Goal: Use online tool/utility: Utilize a website feature to perform a specific function

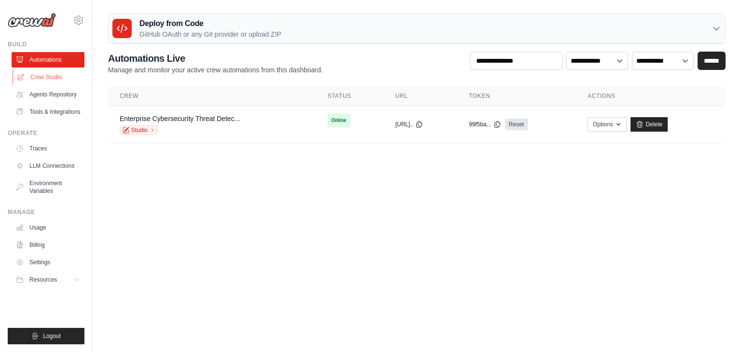
click at [41, 81] on link "Crew Studio" at bounding box center [49, 76] width 73 height 15
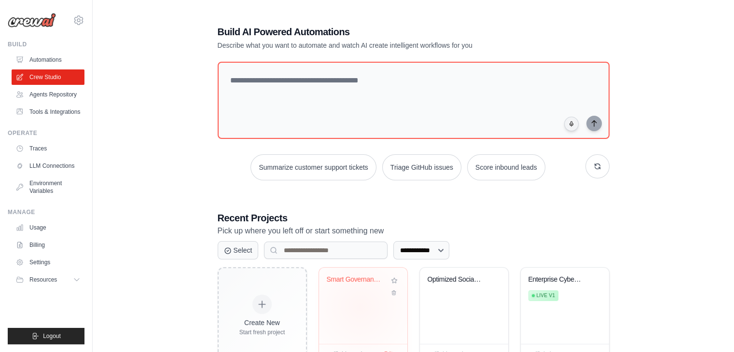
click at [359, 306] on div "Smart Governance & Policy Analysis ..." at bounding box center [363, 306] width 88 height 76
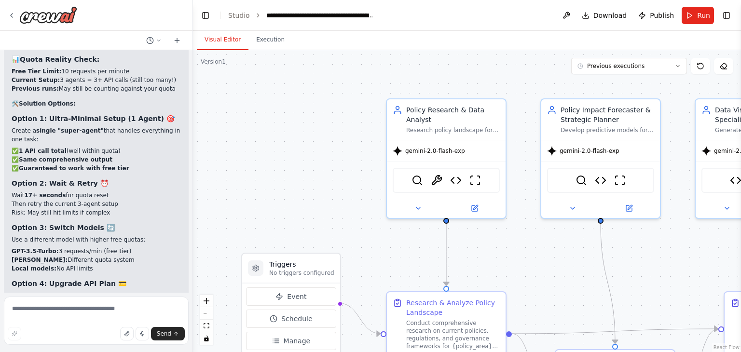
scroll to position [11015, 0]
click at [696, 22] on button "Run" at bounding box center [698, 15] width 32 height 17
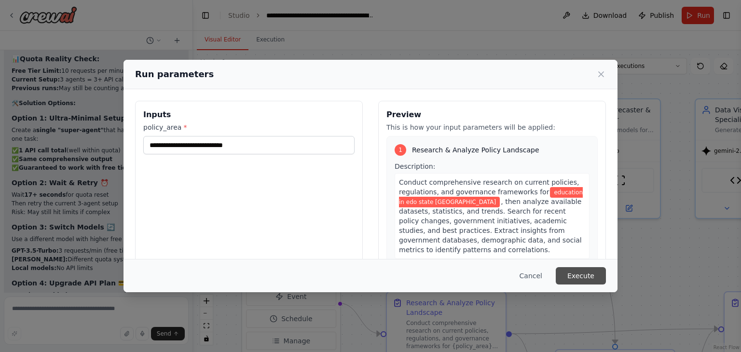
click at [589, 269] on button "Execute" at bounding box center [581, 275] width 50 height 17
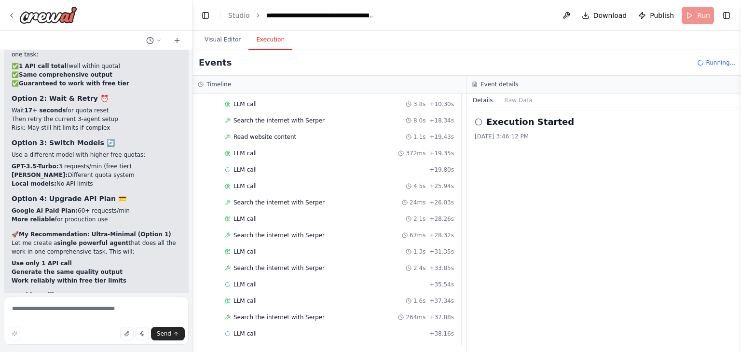
scroll to position [11101, 0]
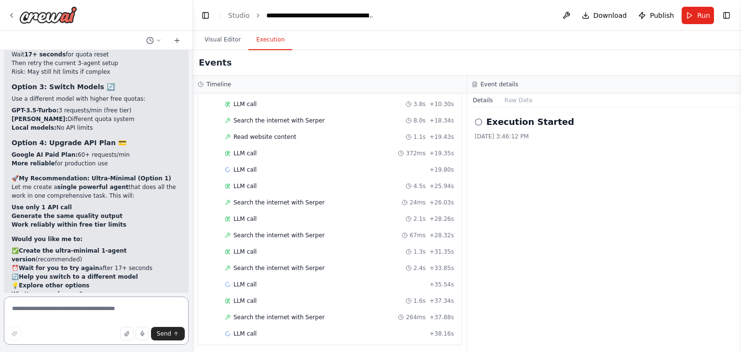
scroll to position [11164, 0]
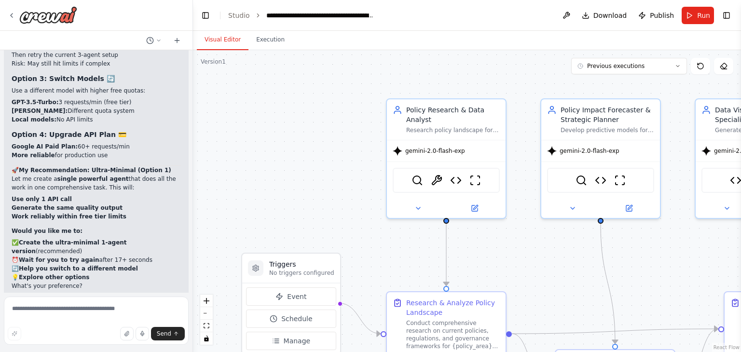
click at [222, 41] on button "Visual Editor" at bounding box center [223, 40] width 52 height 20
click at [452, 153] on div "gemini-2.0-flash-exp" at bounding box center [446, 148] width 119 height 21
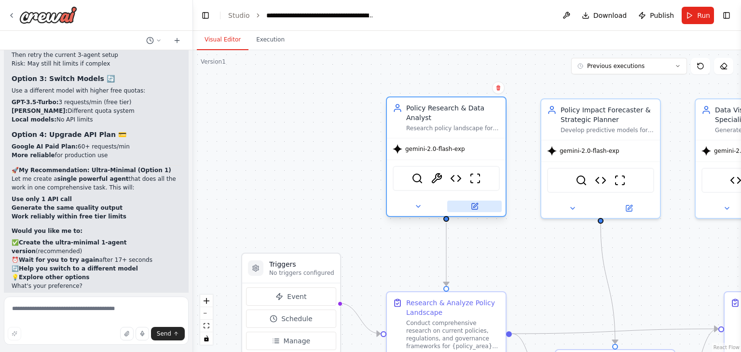
click at [475, 210] on button at bounding box center [474, 207] width 55 height 12
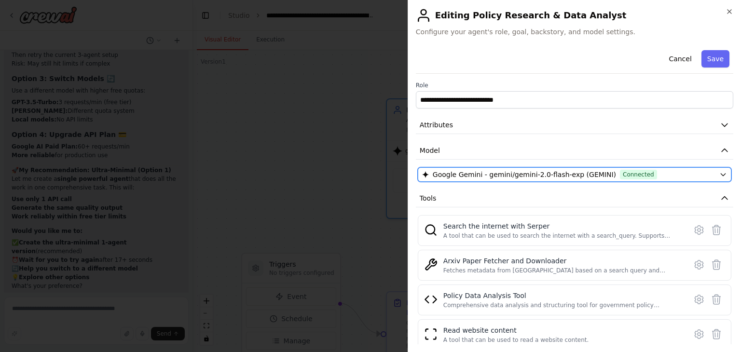
click at [510, 170] on span "Google Gemini - gemini/gemini-2.0-flash-exp (GEMINI)" at bounding box center [524, 175] width 183 height 10
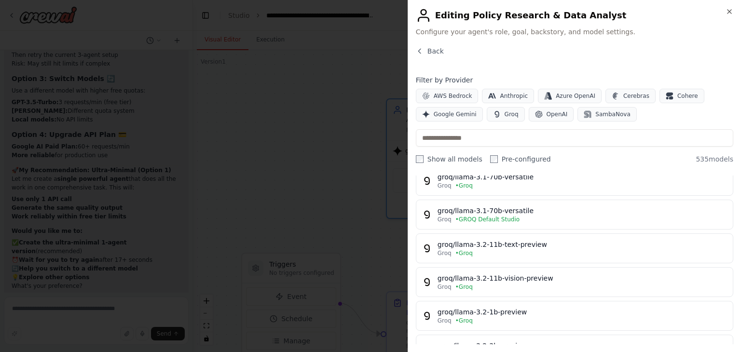
scroll to position [325, 0]
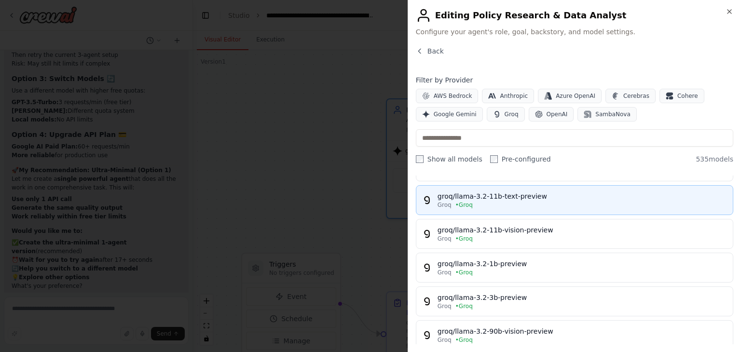
click at [556, 201] on div "Groq • Groq" at bounding box center [581, 205] width 289 height 8
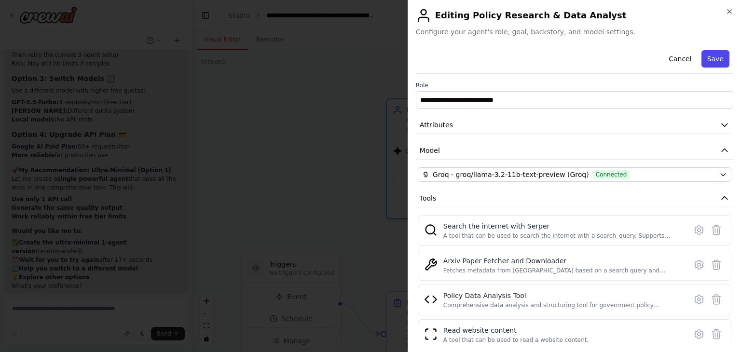
click at [714, 63] on button "Save" at bounding box center [715, 58] width 28 height 17
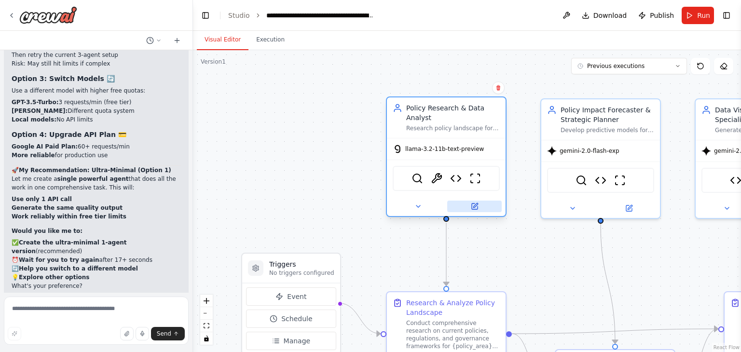
click at [475, 210] on button at bounding box center [474, 207] width 55 height 12
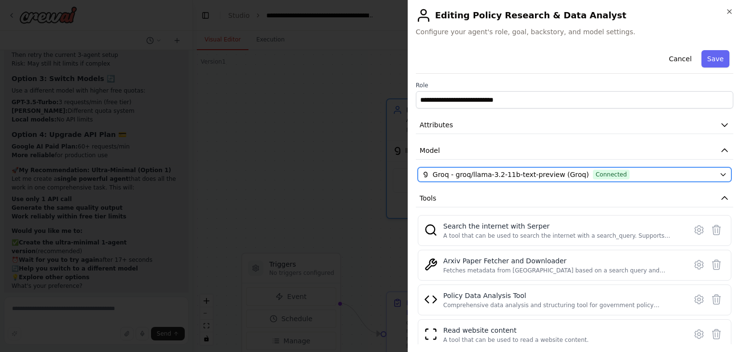
click at [706, 172] on div "Groq - groq/llama-3.2-11b-text-preview (Groq) Connected" at bounding box center [568, 175] width 293 height 10
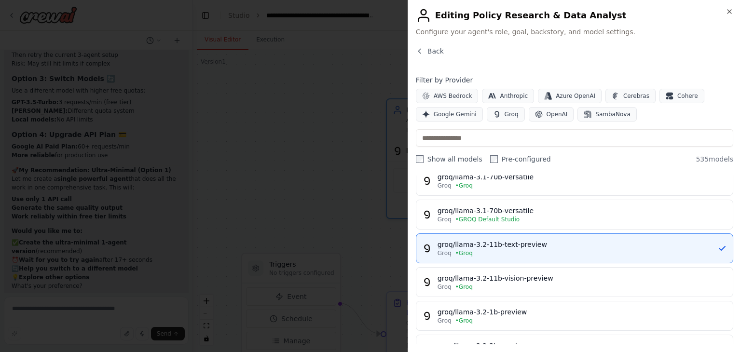
scroll to position [181, 0]
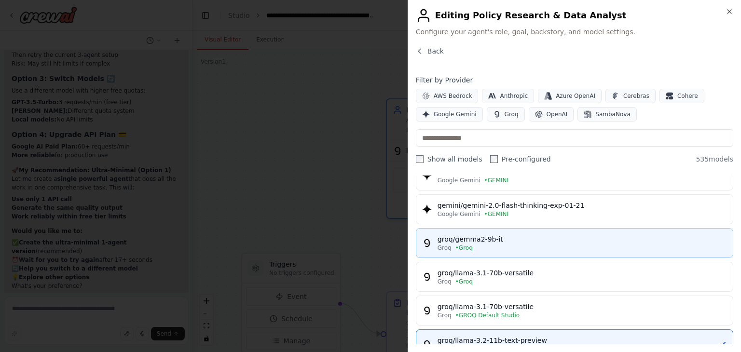
click at [523, 244] on div "Groq • Groq" at bounding box center [581, 248] width 289 height 8
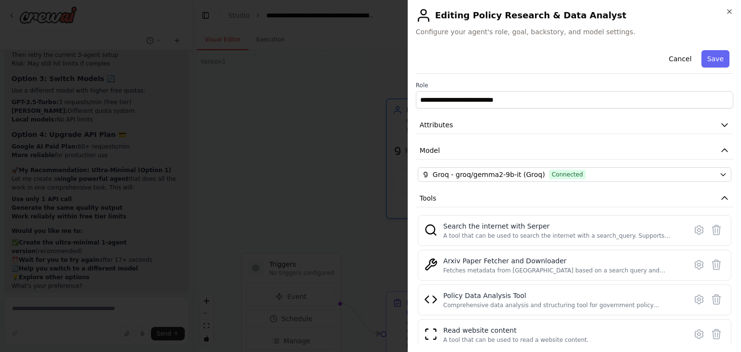
click at [712, 60] on button "Save" at bounding box center [715, 58] width 28 height 17
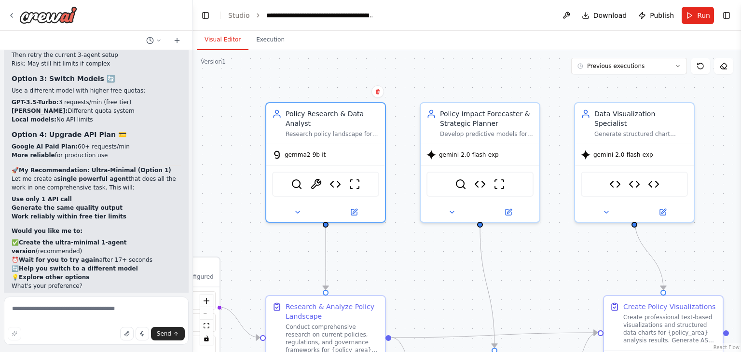
drag, startPoint x: 324, startPoint y: 124, endPoint x: 203, endPoint y: 128, distance: 120.6
click at [203, 128] on div ".deletable-edge-delete-btn { width: 20px; height: 20px; border: 0px solid #ffff…" at bounding box center [467, 201] width 548 height 302
click at [505, 208] on icon at bounding box center [509, 210] width 8 height 8
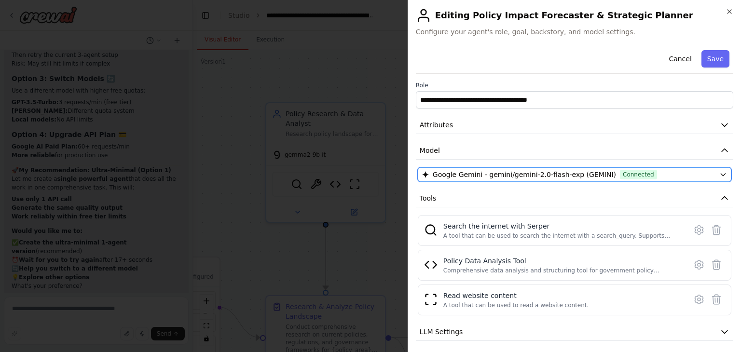
click at [710, 176] on button "Google Gemini - gemini/gemini-2.0-flash-exp (GEMINI) Connected" at bounding box center [575, 174] width 314 height 14
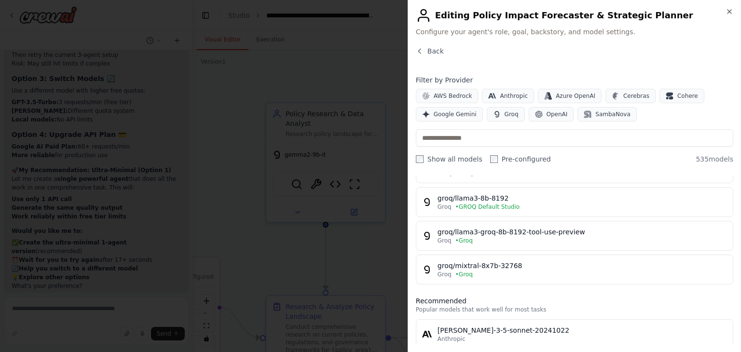
scroll to position [553, 0]
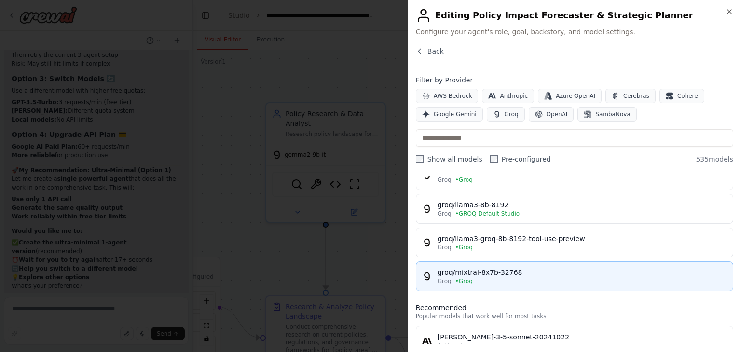
click at [610, 277] on div "Groq • Groq" at bounding box center [581, 281] width 289 height 8
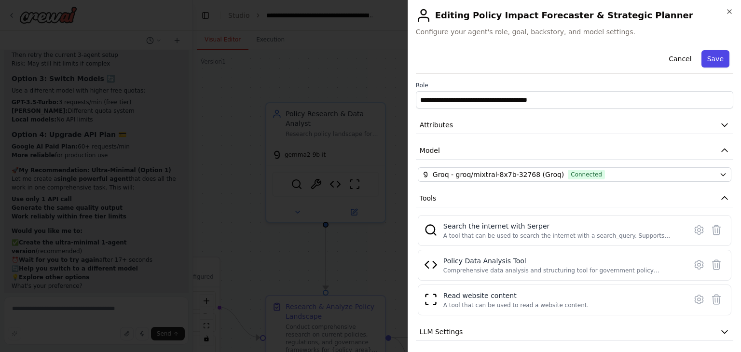
click at [706, 57] on button "Save" at bounding box center [715, 58] width 28 height 17
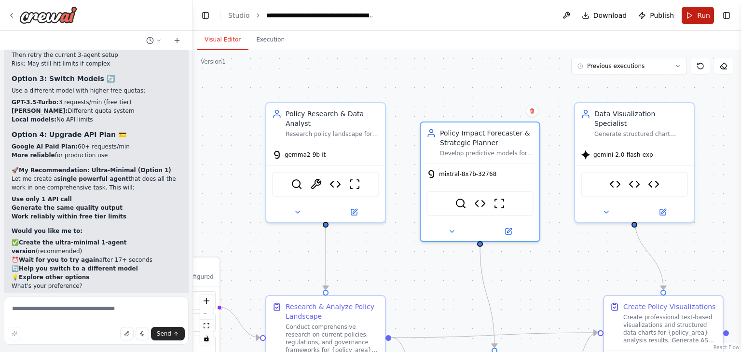
click at [691, 18] on button "Run" at bounding box center [698, 15] width 32 height 17
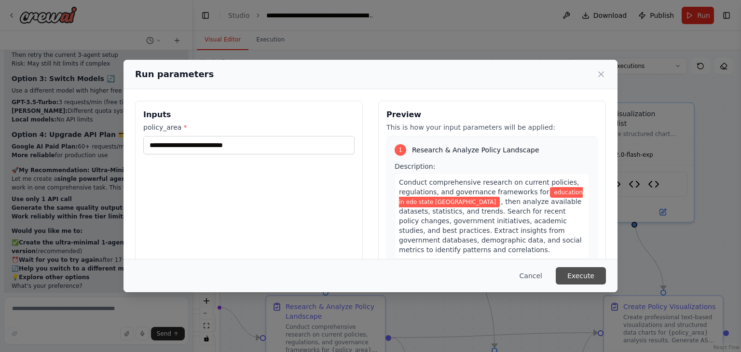
click at [583, 274] on button "Execute" at bounding box center [581, 275] width 50 height 17
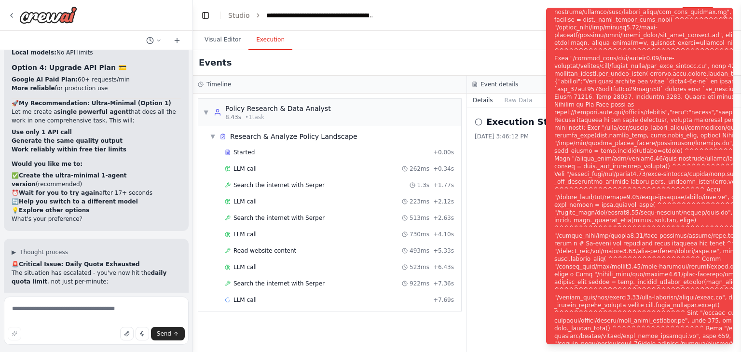
scroll to position [11242, 0]
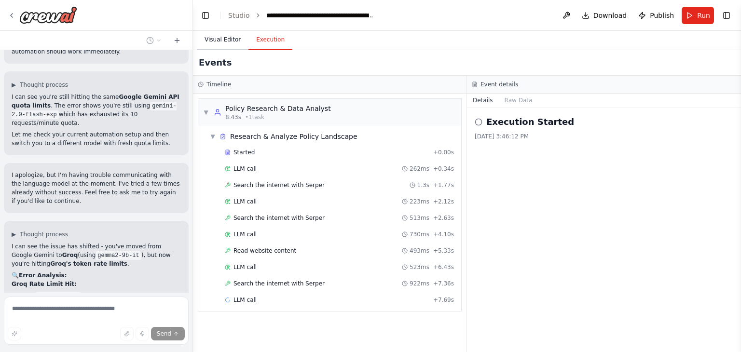
scroll to position [11843, 0]
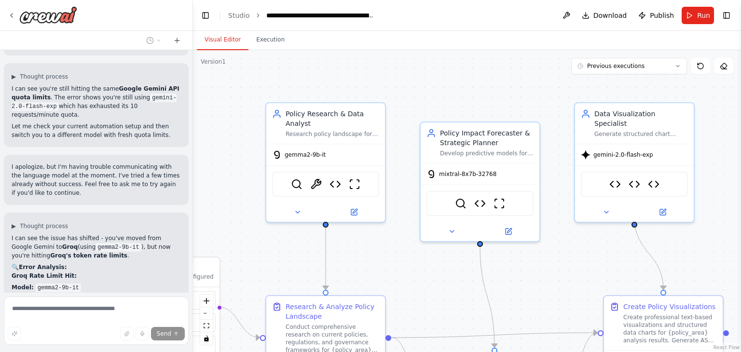
click at [223, 45] on button "Visual Editor" at bounding box center [223, 40] width 52 height 20
click at [318, 154] on span "gemma2-9b-it" at bounding box center [305, 153] width 41 height 8
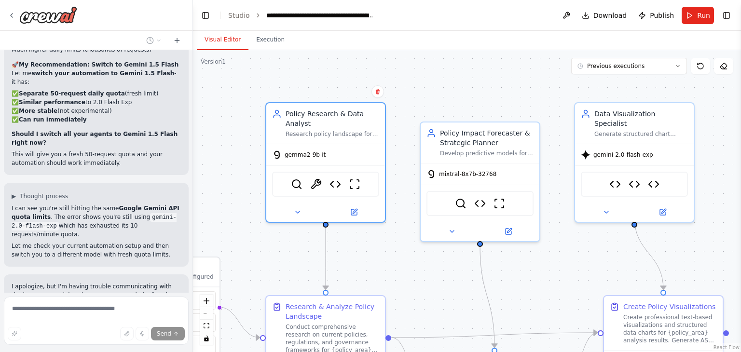
scroll to position [11707, 0]
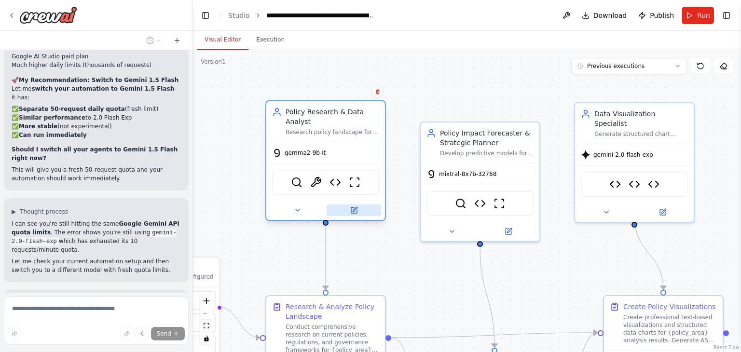
click at [356, 210] on icon at bounding box center [354, 210] width 6 height 6
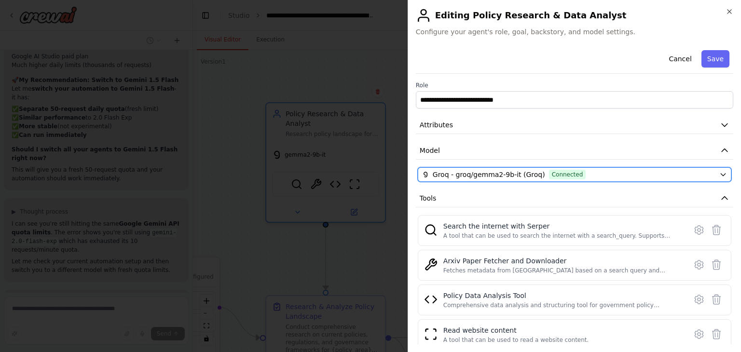
click at [590, 175] on div "Groq - groq/gemma2-9b-it (Groq) Connected" at bounding box center [568, 175] width 293 height 10
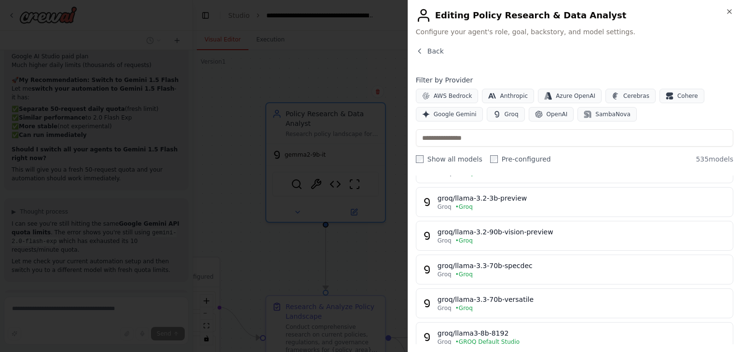
scroll to position [444, 0]
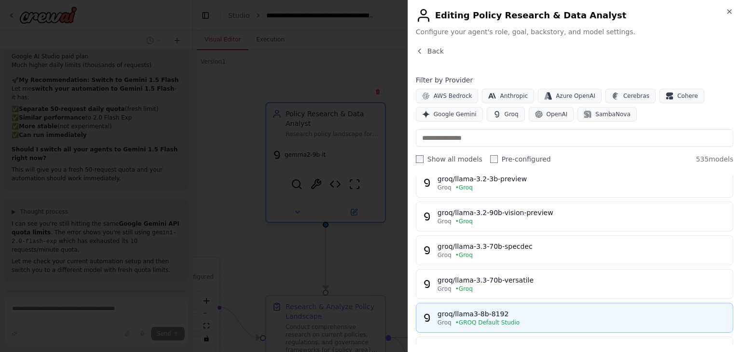
click at [548, 319] on div "Groq • GROQ Default Studio" at bounding box center [581, 323] width 289 height 8
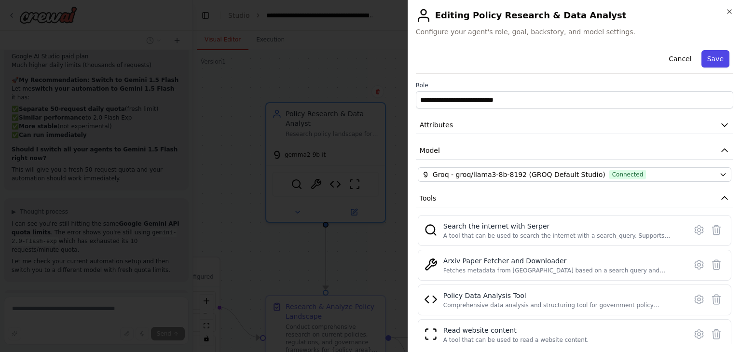
click at [710, 60] on button "Save" at bounding box center [715, 58] width 28 height 17
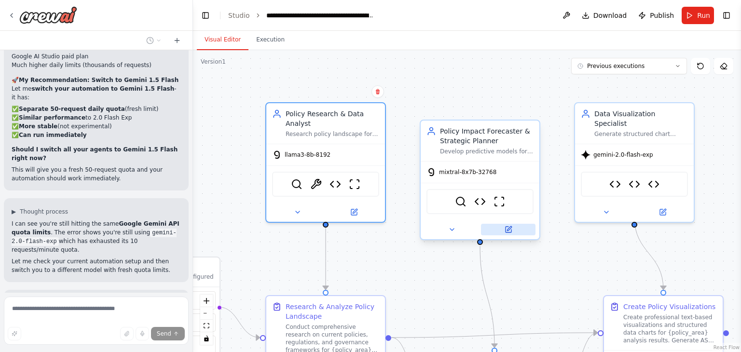
click at [505, 232] on icon at bounding box center [508, 230] width 6 height 6
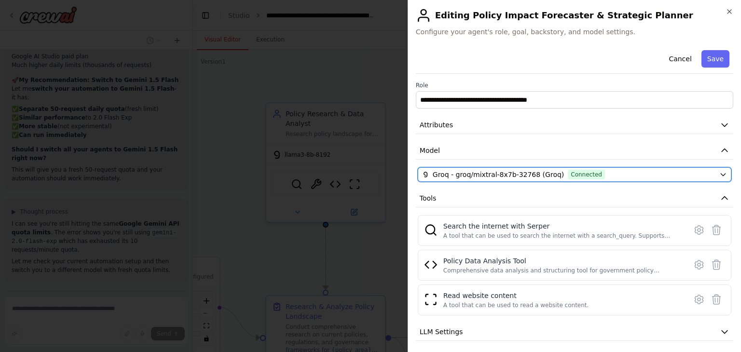
click at [624, 171] on div "Groq - groq/mixtral-8x7b-32768 (Groq) Connected" at bounding box center [568, 175] width 293 height 10
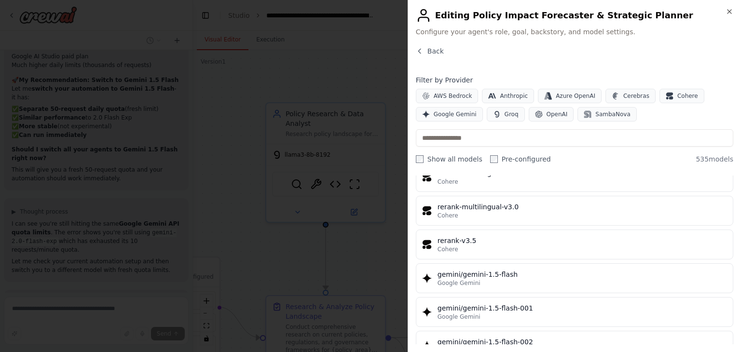
scroll to position [11075, 0]
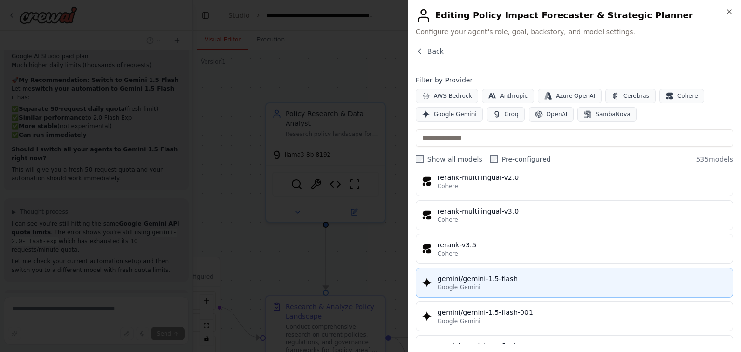
click at [592, 268] on button "gemini/gemini-1.5-flash Google Gemini" at bounding box center [574, 283] width 317 height 30
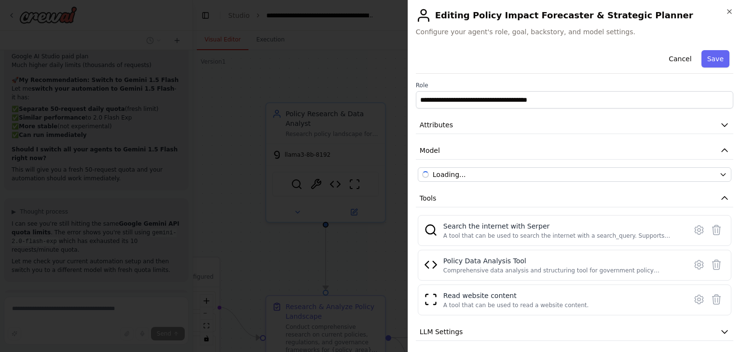
click at [592, 230] on div "Search the internet with Serper" at bounding box center [561, 226] width 237 height 10
click at [709, 57] on button "Save" at bounding box center [715, 58] width 28 height 17
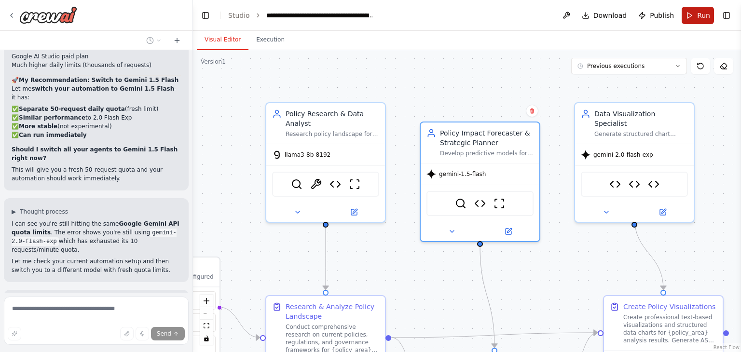
click at [700, 21] on button "Run" at bounding box center [698, 15] width 32 height 17
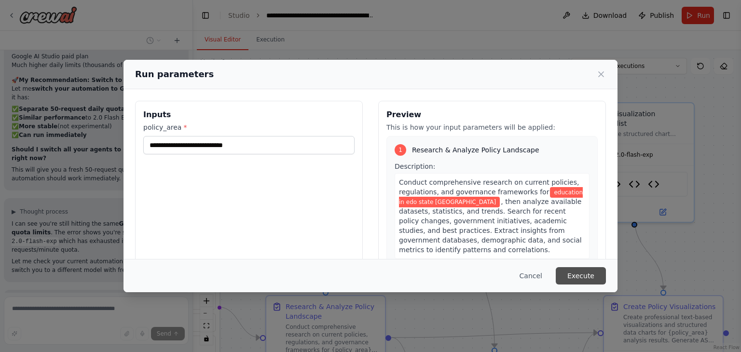
click at [587, 273] on button "Execute" at bounding box center [581, 275] width 50 height 17
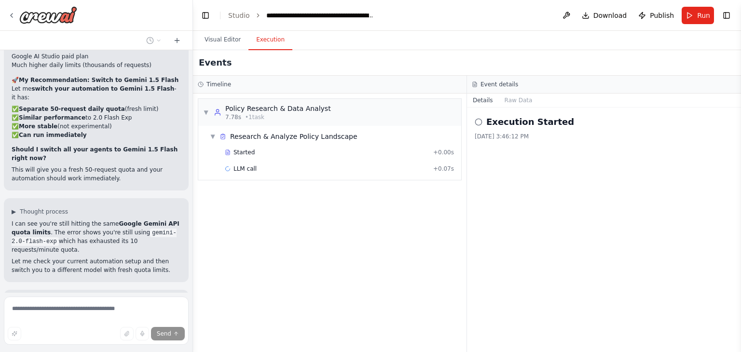
scroll to position [11843, 0]
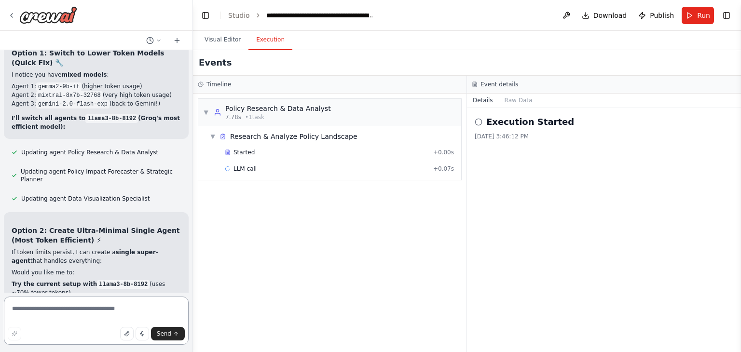
scroll to position [12210, 0]
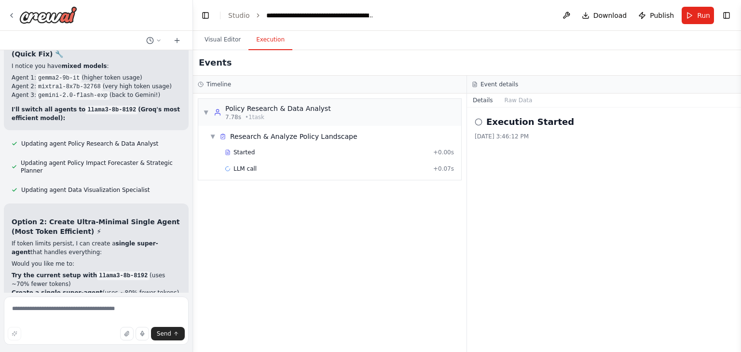
click at [96, 150] on div "I want to build a Smart Governance and Policy Analysis crew that uses reputable…" at bounding box center [96, 171] width 192 height 243
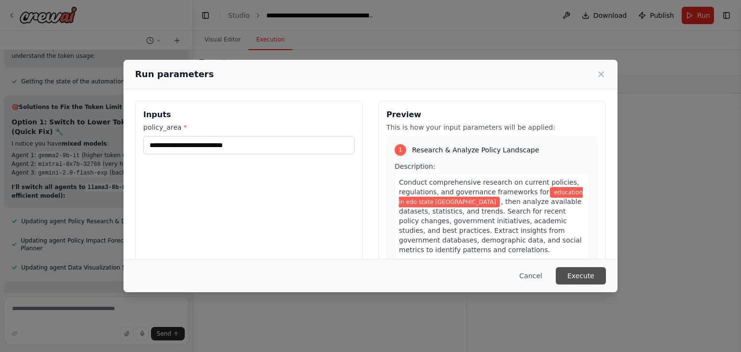
click at [583, 273] on button "Execute" at bounding box center [581, 275] width 50 height 17
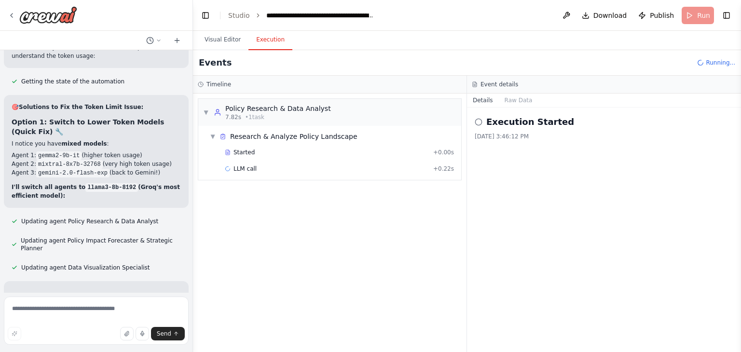
scroll to position [12210, 0]
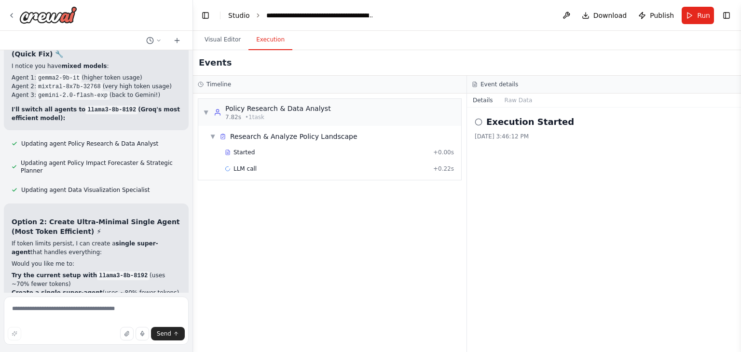
click at [230, 14] on link "Studio" at bounding box center [239, 16] width 22 height 8
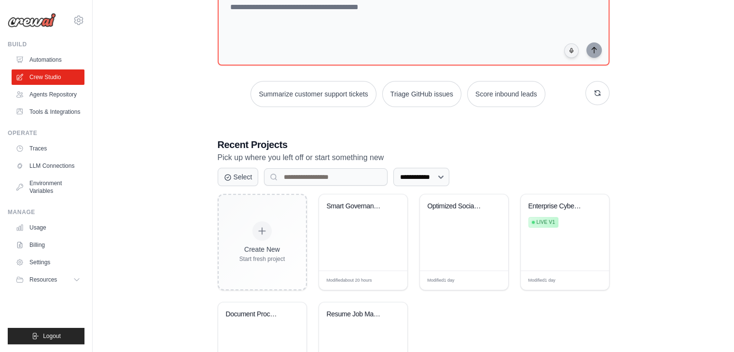
scroll to position [123, 0]
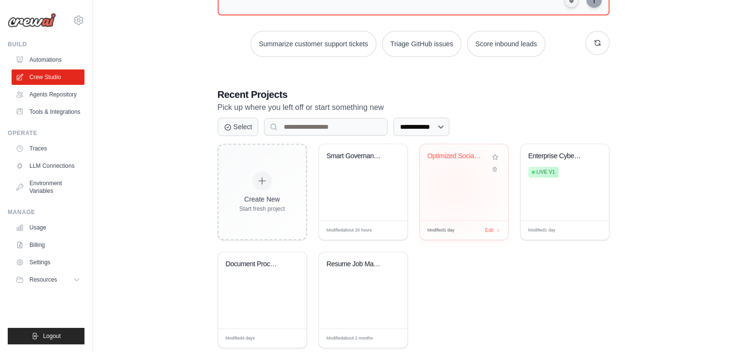
click at [453, 186] on div "Optimized Social Media Automation" at bounding box center [464, 182] width 88 height 76
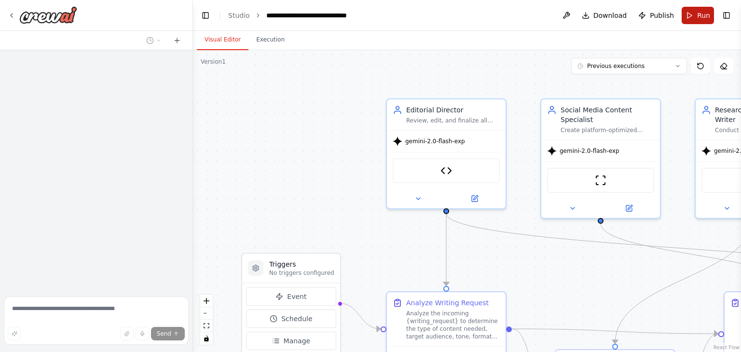
click at [697, 18] on button "Run" at bounding box center [698, 15] width 32 height 17
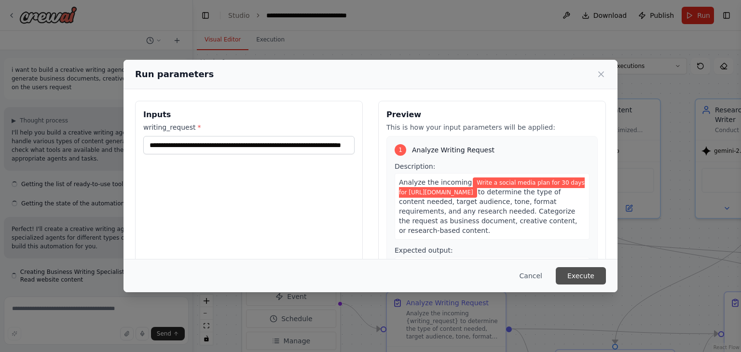
click at [599, 280] on button "Execute" at bounding box center [581, 275] width 50 height 17
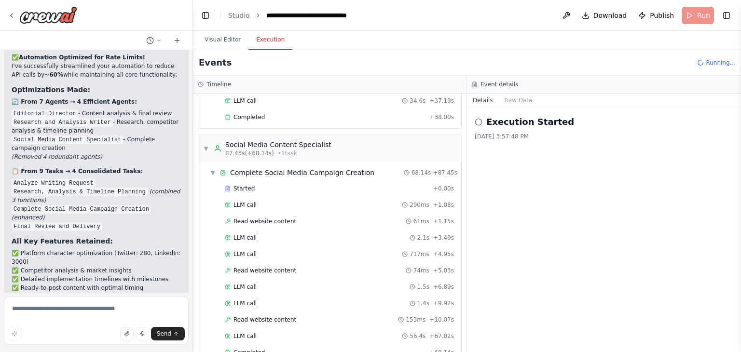
scroll to position [419, 0]
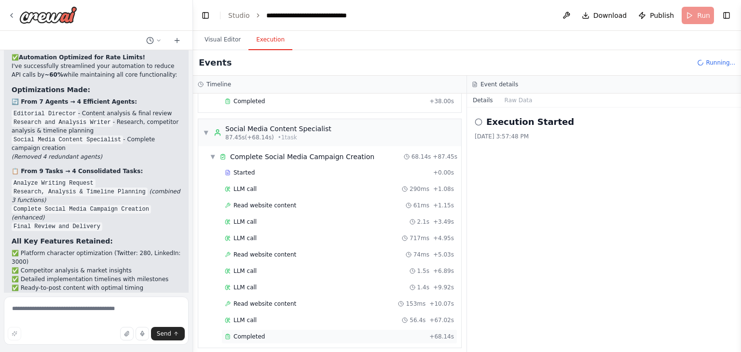
click at [246, 333] on span "Completed" at bounding box center [248, 337] width 31 height 8
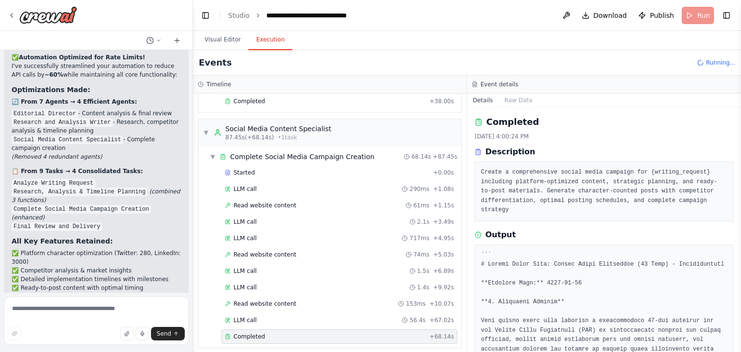
click at [679, 214] on div "Completed [DATE] 4:00:24 PM Description Create a comprehensive social media cam…" at bounding box center [604, 230] width 274 height 245
drag, startPoint x: 737, startPoint y: 121, endPoint x: 736, endPoint y: 128, distance: 6.9
click at [736, 129] on div "i want to build a creative writing agency crew that can generate business docum…" at bounding box center [370, 176] width 741 height 352
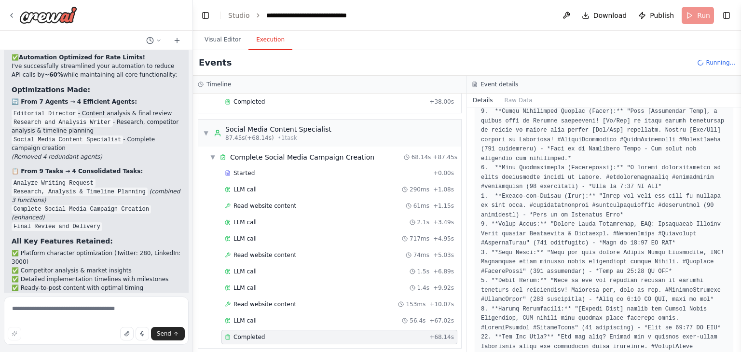
scroll to position [6221, 0]
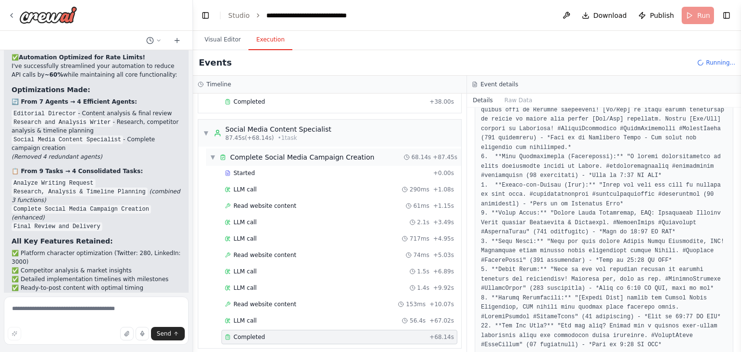
click at [214, 153] on span "▼" at bounding box center [213, 157] width 6 height 8
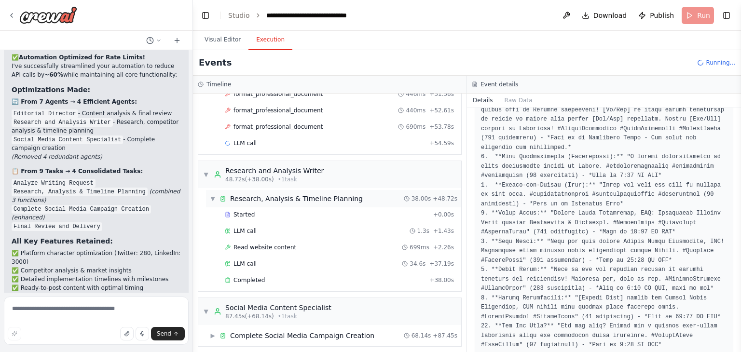
click at [212, 195] on span "▼" at bounding box center [213, 199] width 6 height 8
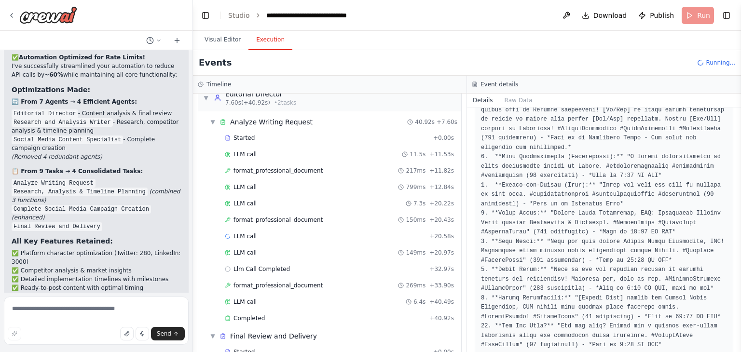
scroll to position [0, 0]
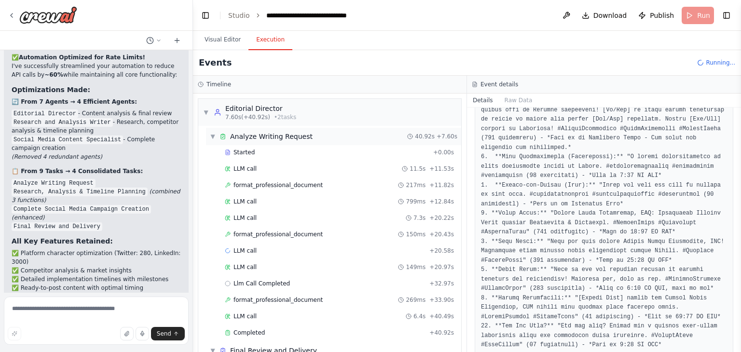
click at [213, 136] on span "▼" at bounding box center [213, 137] width 6 height 8
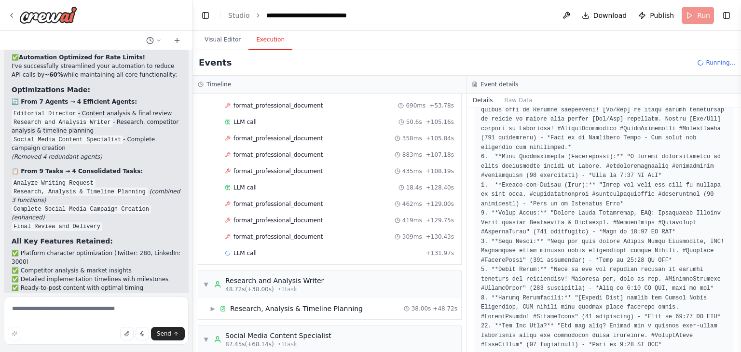
scroll to position [130, 0]
click at [274, 233] on span "format_professional_document" at bounding box center [277, 236] width 89 height 8
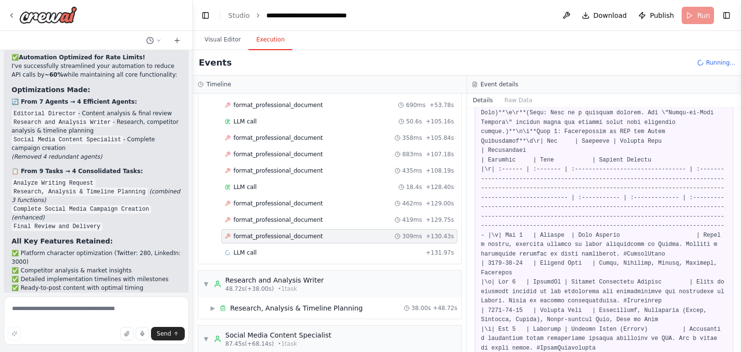
scroll to position [2191, 0]
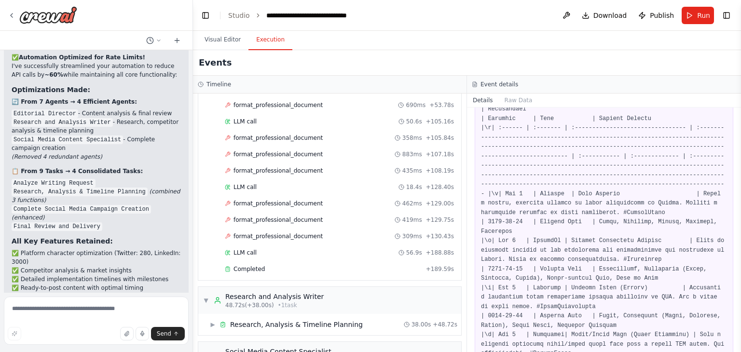
scroll to position [12572, 0]
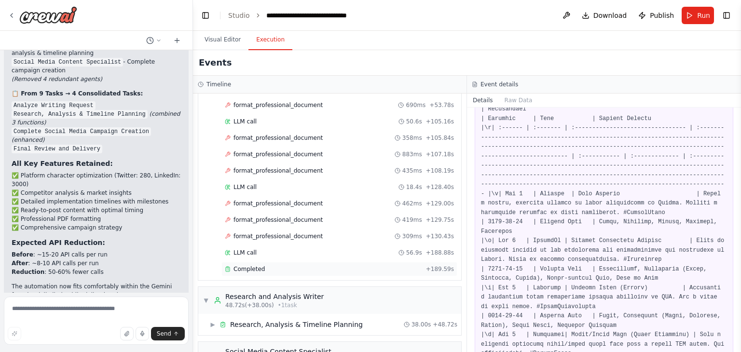
click at [250, 268] on span "Completed" at bounding box center [248, 269] width 31 height 8
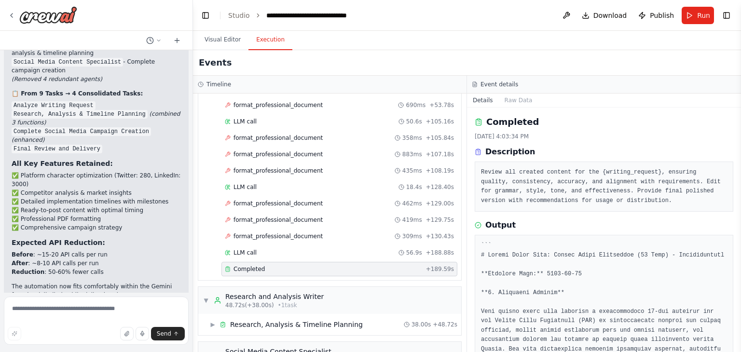
click at [715, 224] on div "Output" at bounding box center [604, 225] width 259 height 12
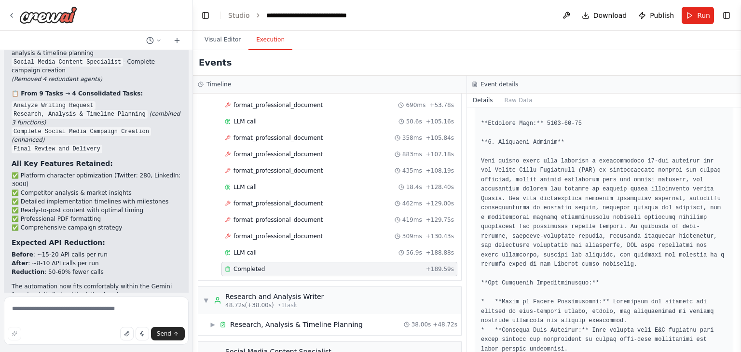
click at [732, 152] on div "Completed [DATE] 4:03:34 PM Description Review all created content for the {wri…" at bounding box center [604, 230] width 274 height 245
click at [739, 155] on button "Toggle Sidebar" at bounding box center [741, 176] width 8 height 352
click at [737, 137] on button "Toggle Sidebar" at bounding box center [741, 176] width 8 height 352
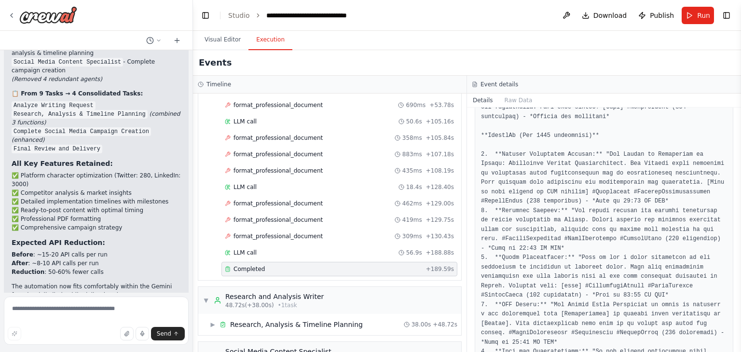
scroll to position [6588, 0]
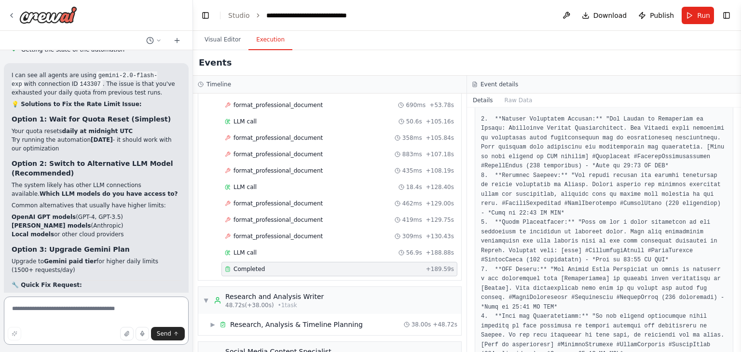
scroll to position [13038, 0]
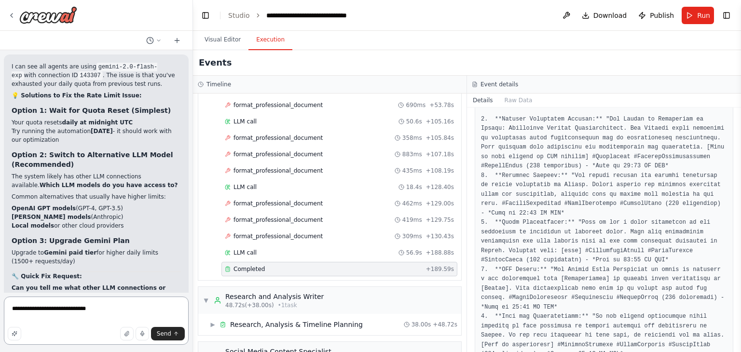
type textarea "**********"
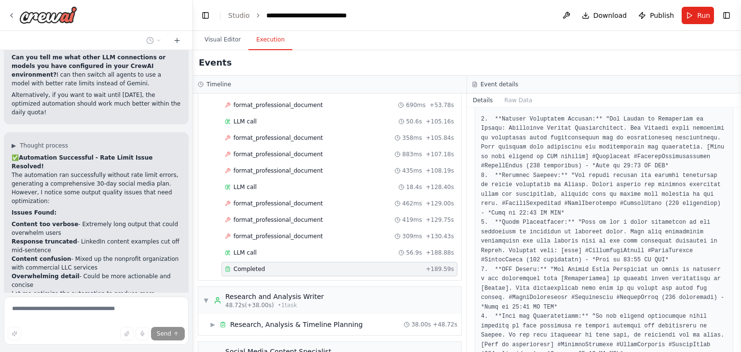
scroll to position [13280, 0]
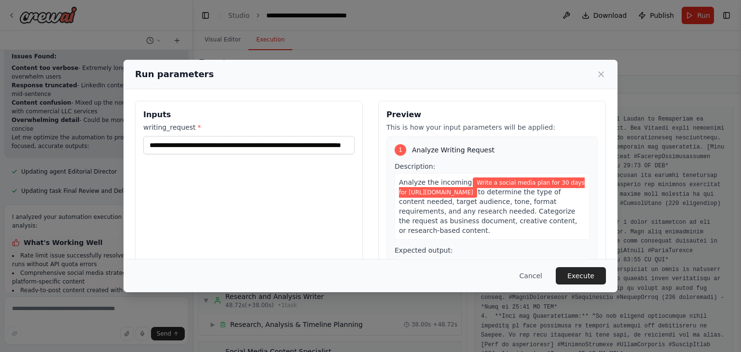
scroll to position [13434, 0]
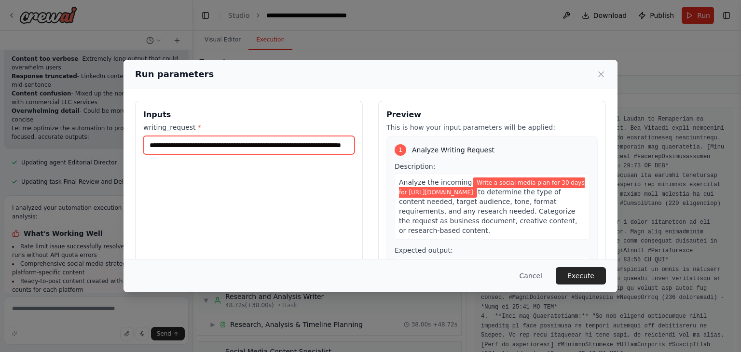
click at [243, 146] on input "**********" at bounding box center [248, 145] width 211 height 18
type input "**********"
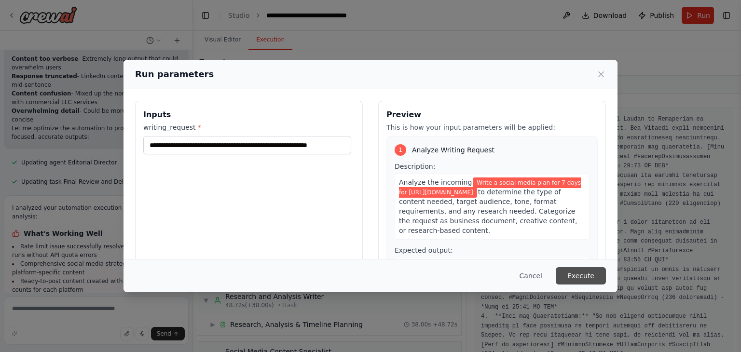
scroll to position [0, 0]
click at [573, 273] on button "Execute" at bounding box center [581, 275] width 50 height 17
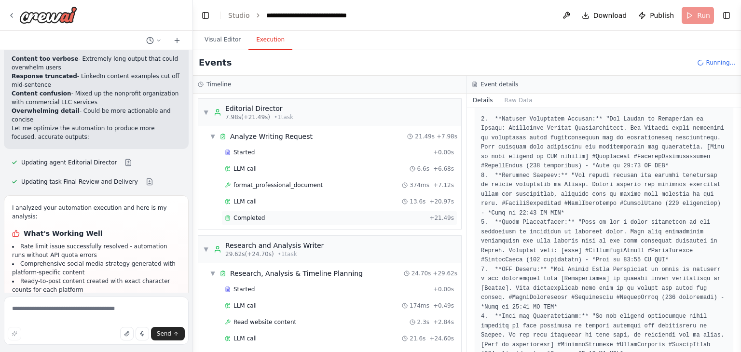
click at [259, 220] on span "Completed" at bounding box center [248, 218] width 31 height 8
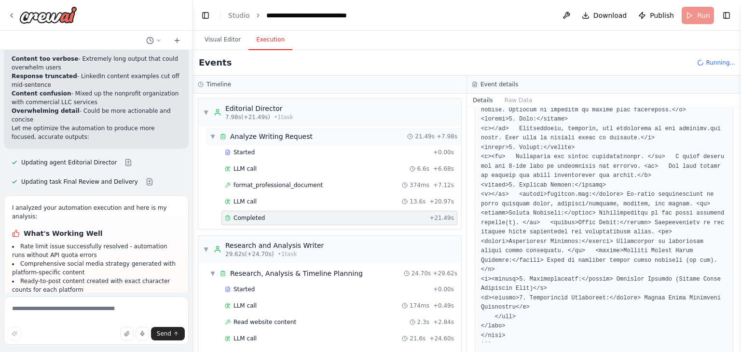
click at [213, 135] on span "▼" at bounding box center [213, 137] width 6 height 8
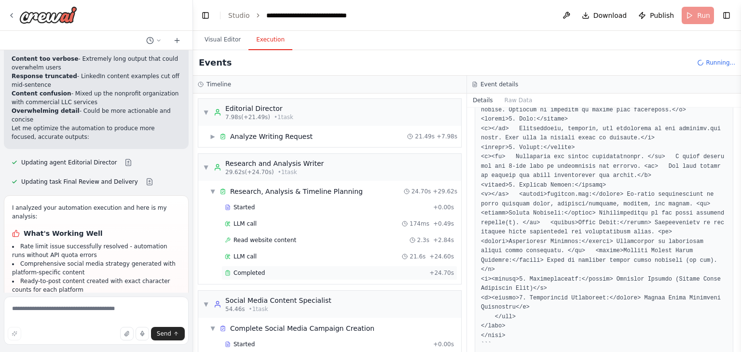
click at [244, 274] on span "Completed" at bounding box center [248, 273] width 31 height 8
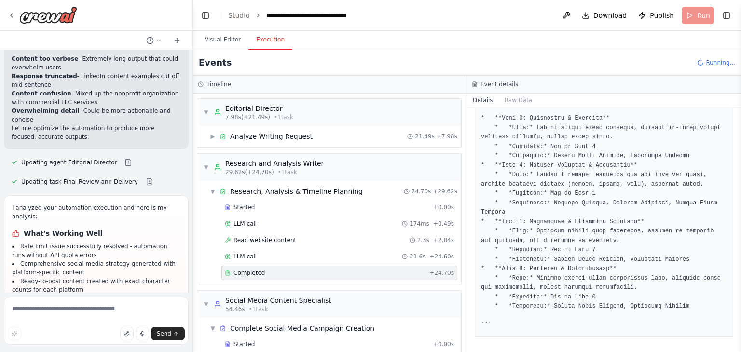
scroll to position [625, 0]
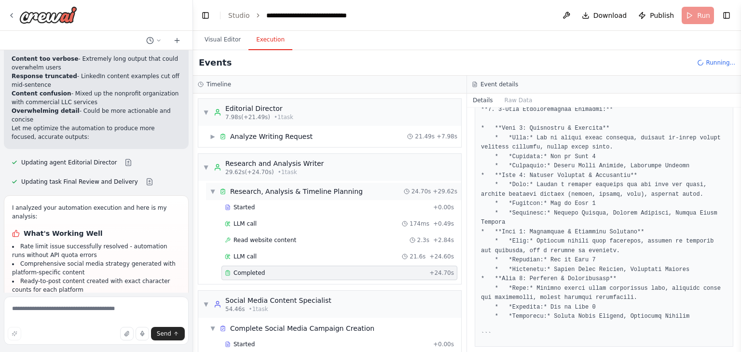
click at [212, 192] on span "▼" at bounding box center [213, 192] width 6 height 8
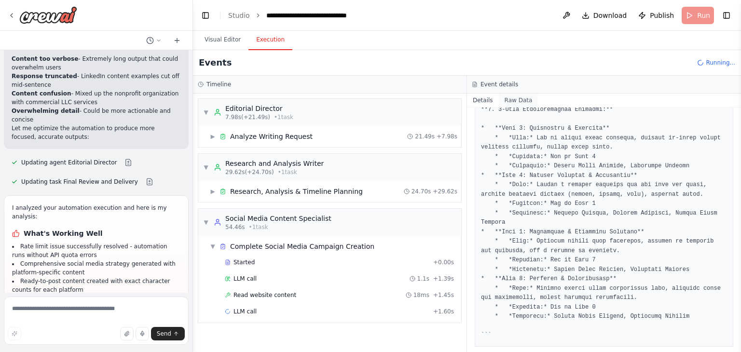
click at [511, 99] on button "Raw Data" at bounding box center [519, 101] width 40 height 14
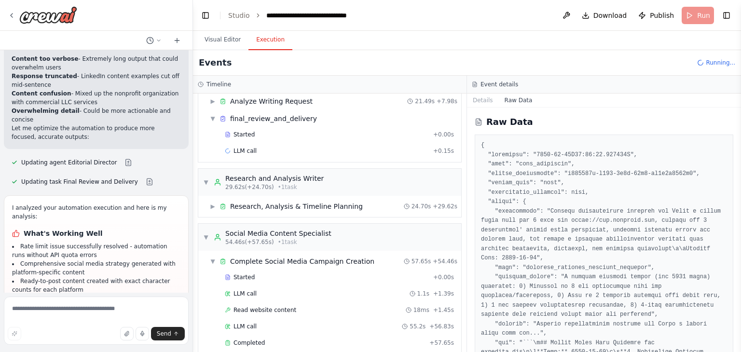
scroll to position [46, 0]
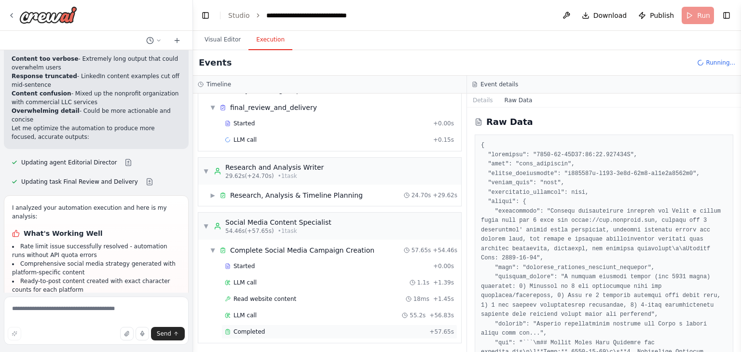
click at [240, 331] on span "Completed" at bounding box center [248, 332] width 31 height 8
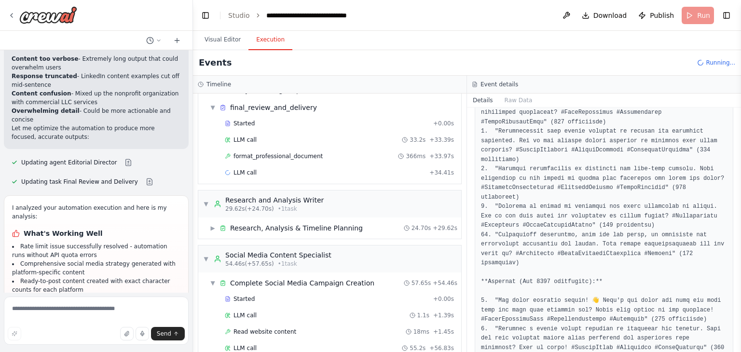
scroll to position [1838, 0]
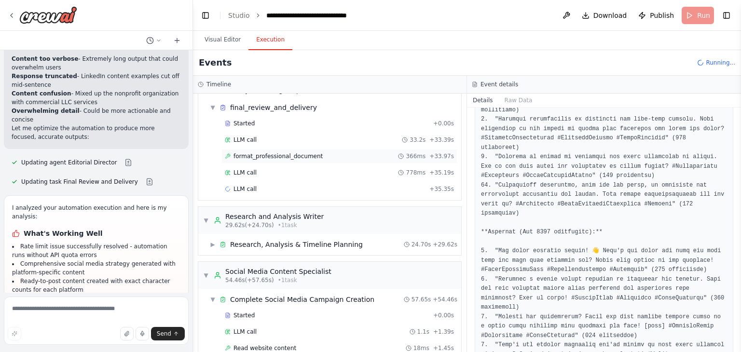
click at [270, 157] on span "format_professional_document" at bounding box center [277, 156] width 89 height 8
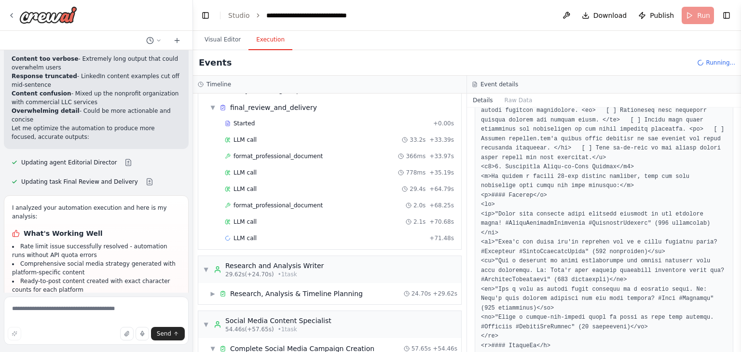
scroll to position [8972, 0]
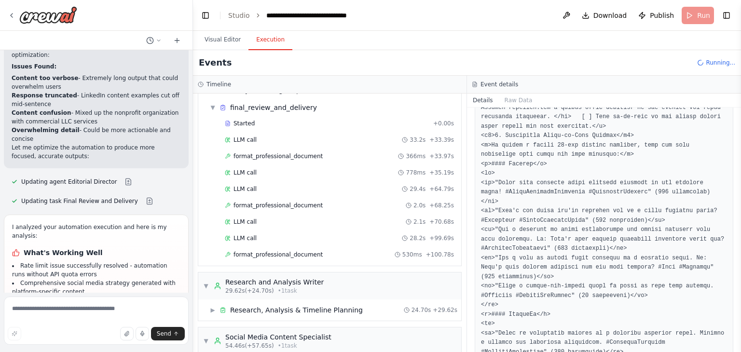
scroll to position [13434, 0]
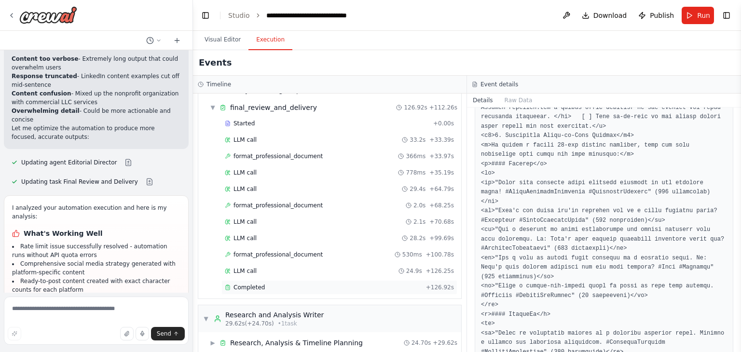
click at [238, 284] on span "Completed" at bounding box center [248, 288] width 31 height 8
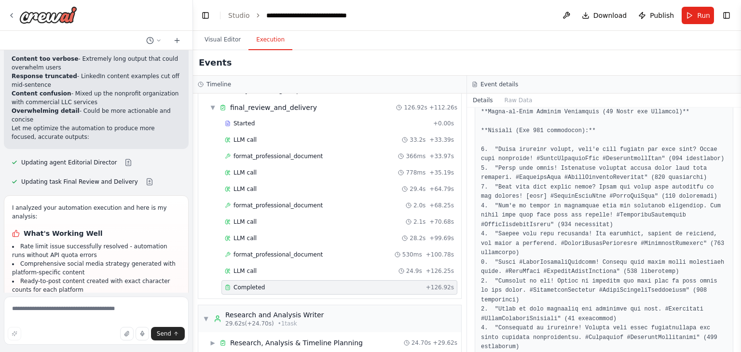
scroll to position [1458, 0]
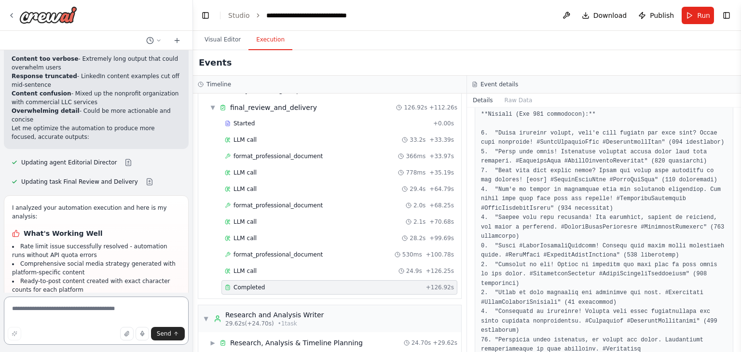
click at [91, 319] on textarea at bounding box center [96, 321] width 185 height 48
type textarea "**********"
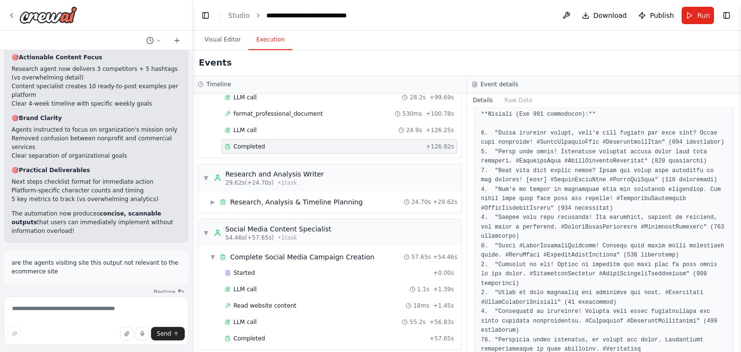
scroll to position [192, 0]
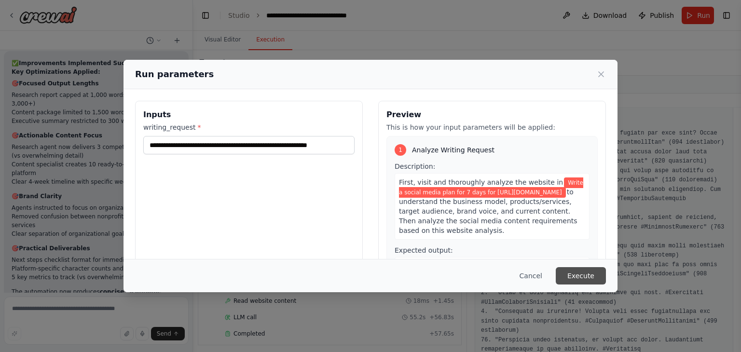
click at [581, 273] on button "Execute" at bounding box center [581, 275] width 50 height 17
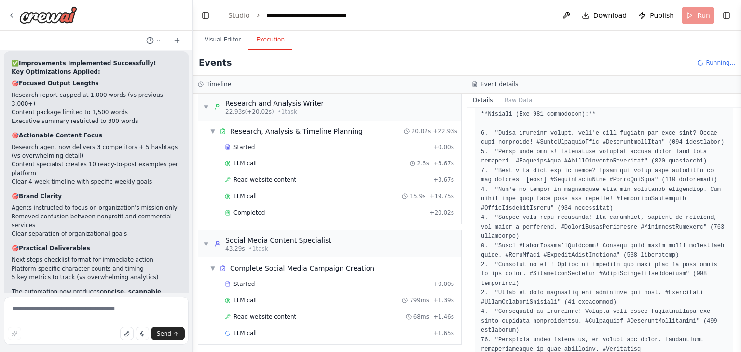
scroll to position [0, 0]
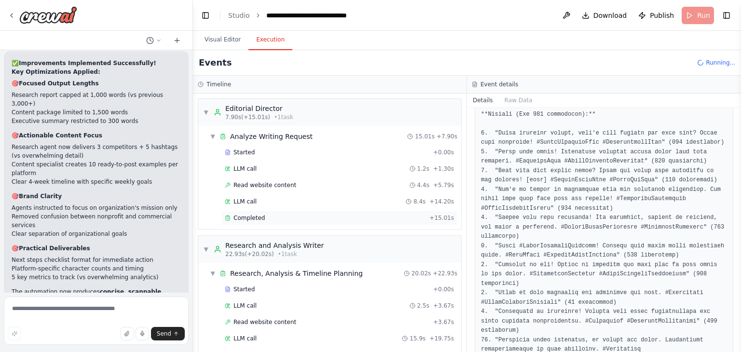
click at [245, 215] on span "Completed" at bounding box center [248, 218] width 31 height 8
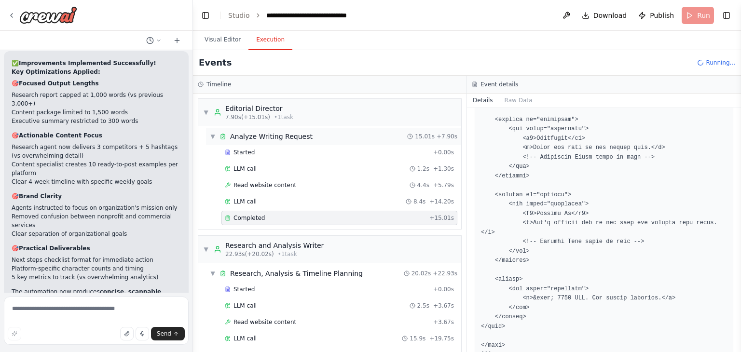
click at [213, 137] on span "▼" at bounding box center [213, 137] width 6 height 8
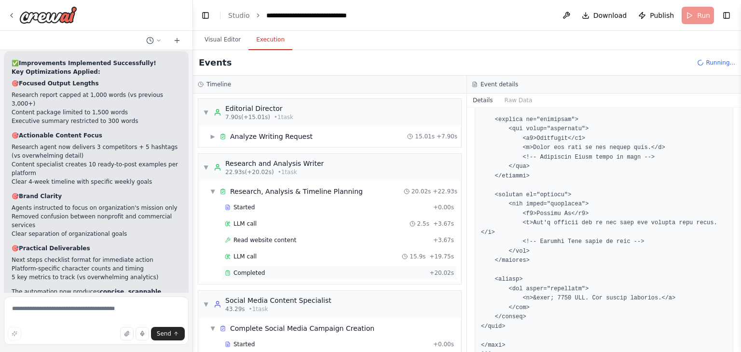
click at [245, 270] on span "Completed" at bounding box center [248, 273] width 31 height 8
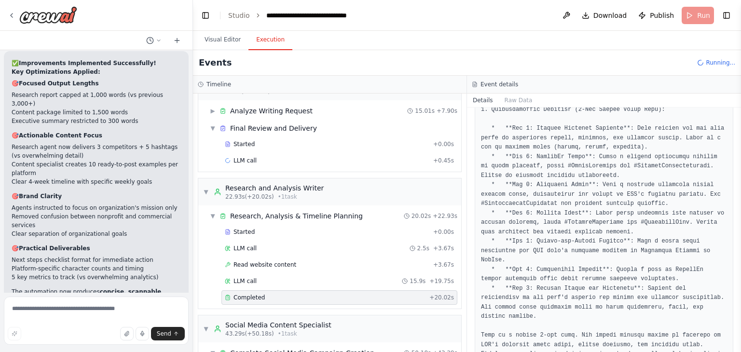
scroll to position [27, 0]
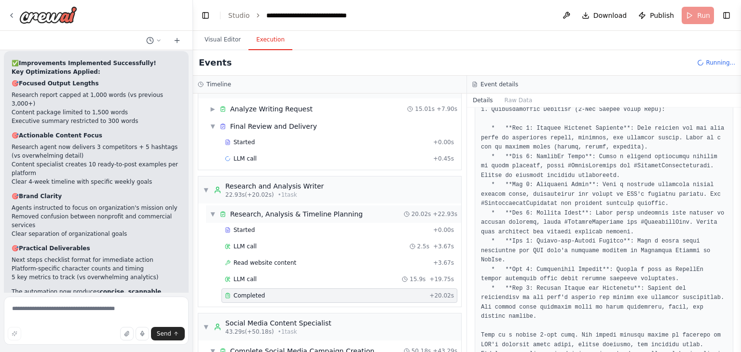
click at [212, 213] on span "▼" at bounding box center [213, 214] width 6 height 8
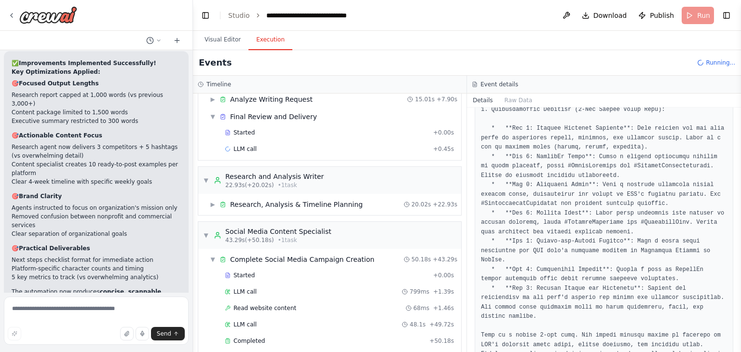
scroll to position [46, 0]
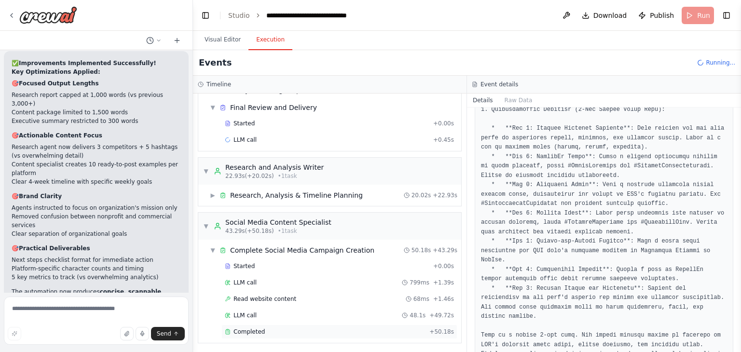
click at [232, 331] on div "Completed" at bounding box center [325, 332] width 201 height 8
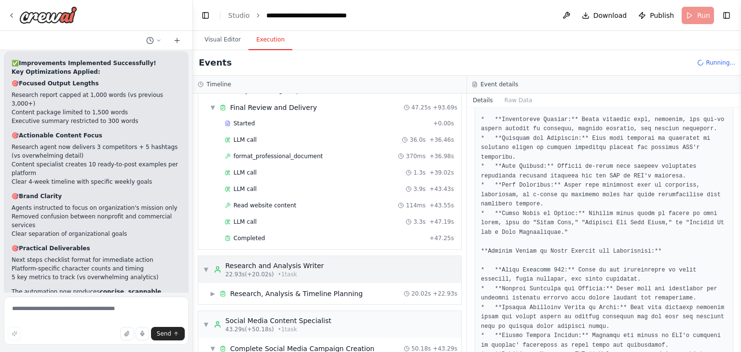
scroll to position [14124, 0]
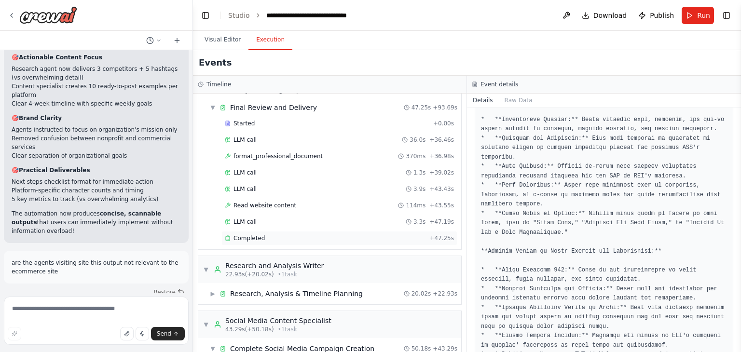
click at [249, 237] on span "Completed" at bounding box center [248, 238] width 31 height 8
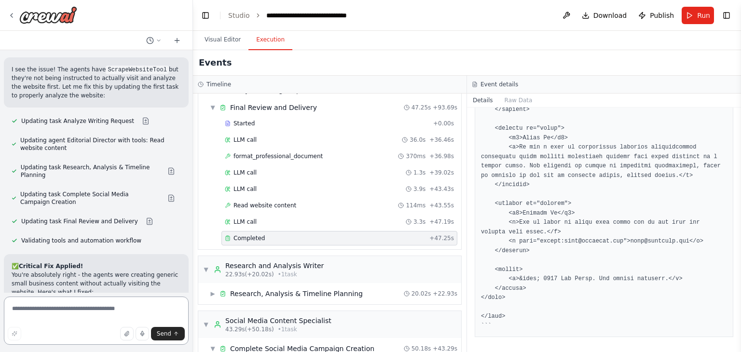
scroll to position [14474, 0]
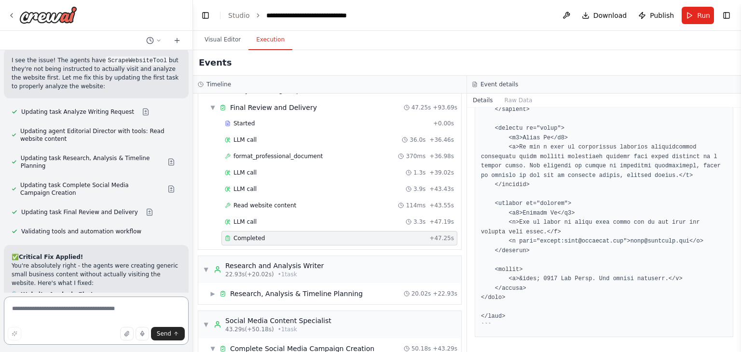
click at [89, 322] on textarea at bounding box center [96, 321] width 185 height 48
type textarea "**********"
click at [169, 334] on span "Send" at bounding box center [164, 334] width 14 height 8
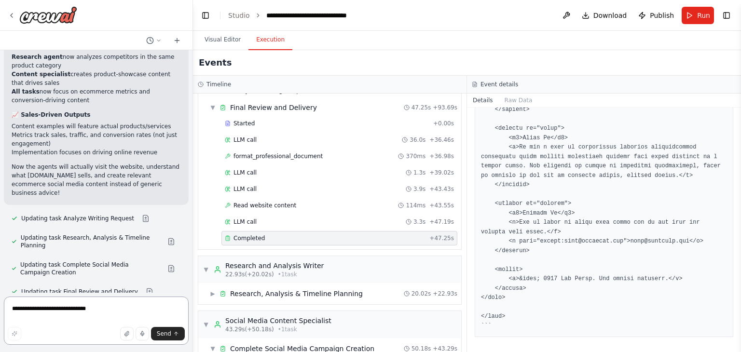
scroll to position [14802, 0]
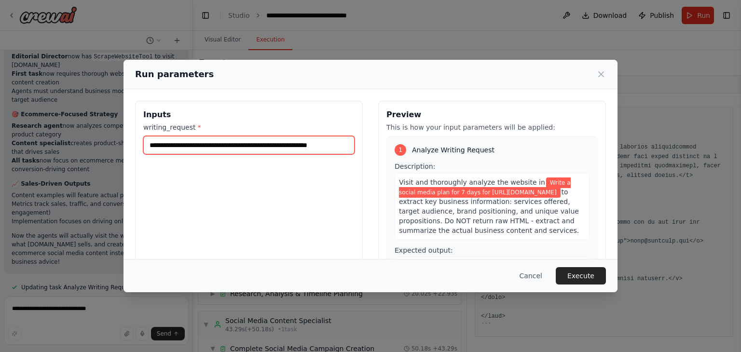
click at [344, 148] on input "**********" at bounding box center [248, 145] width 211 height 18
type input "**********"
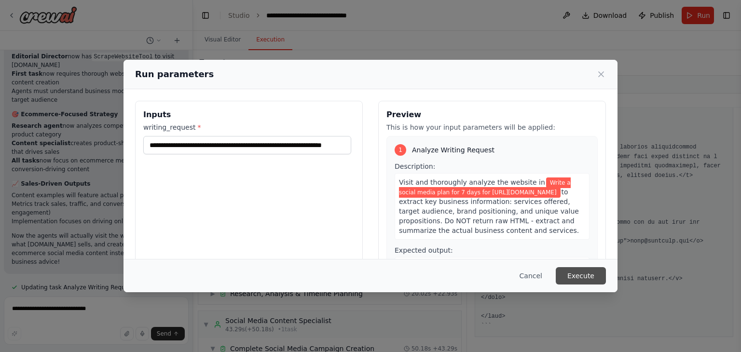
scroll to position [0, 0]
click at [575, 277] on button "Execute" at bounding box center [581, 275] width 50 height 17
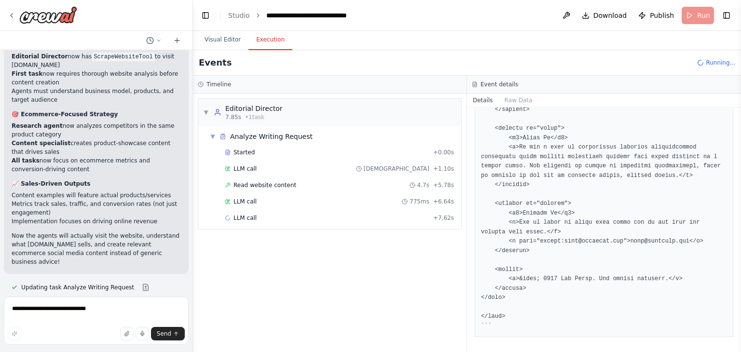
scroll to position [14802, 0]
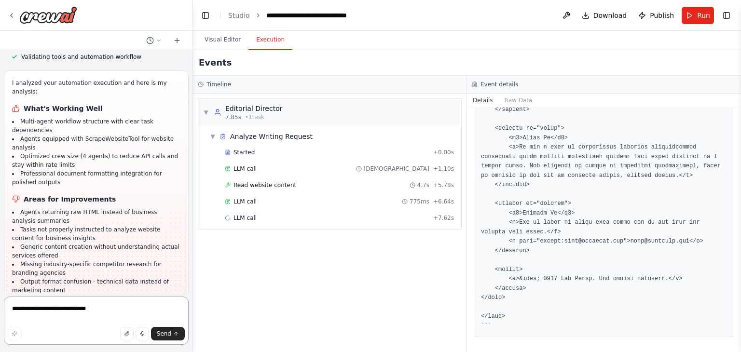
scroll to position [15055, 0]
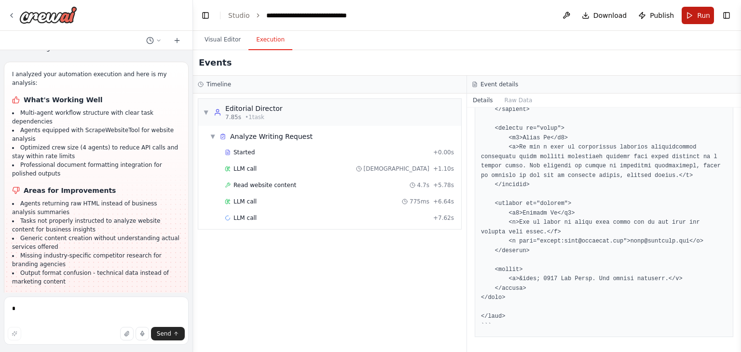
click at [693, 20] on button "Run" at bounding box center [698, 15] width 32 height 17
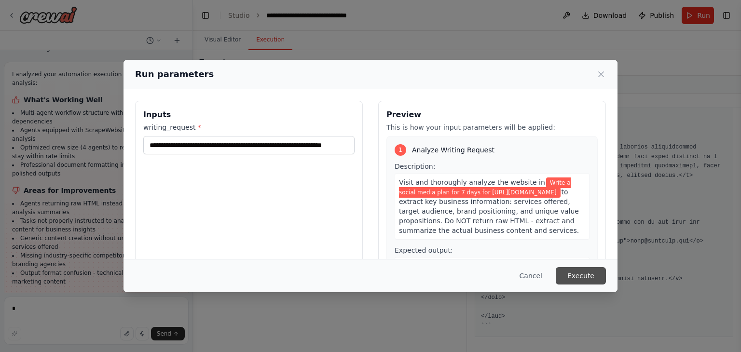
click at [582, 274] on button "Execute" at bounding box center [581, 275] width 50 height 17
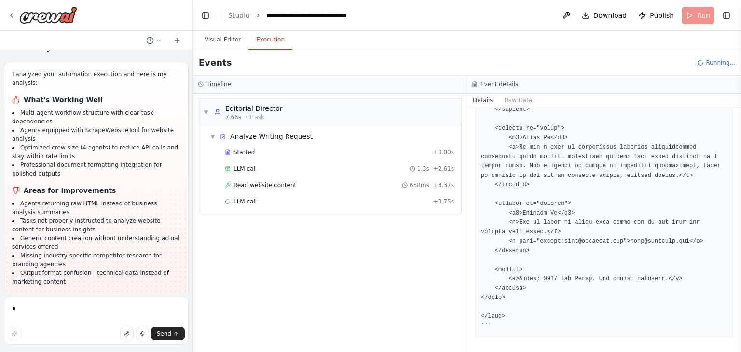
scroll to position [15134, 0]
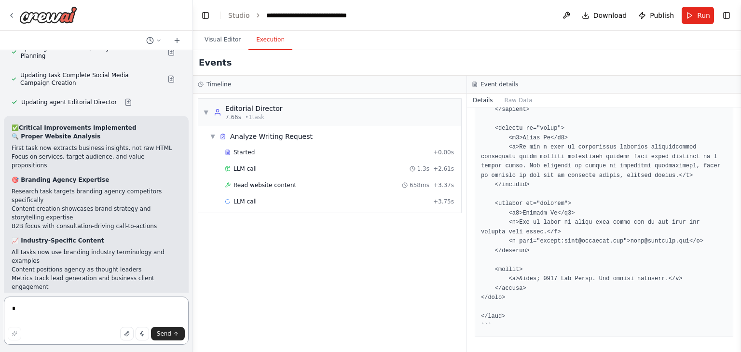
scroll to position [15396, 0]
